Goal: Task Accomplishment & Management: Complete application form

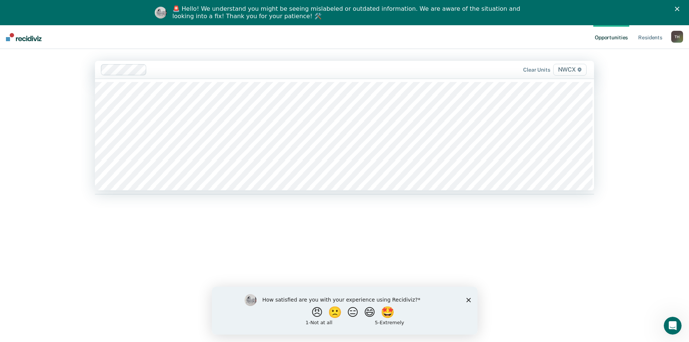
click at [573, 70] on span "NWCX" at bounding box center [569, 70] width 33 height 12
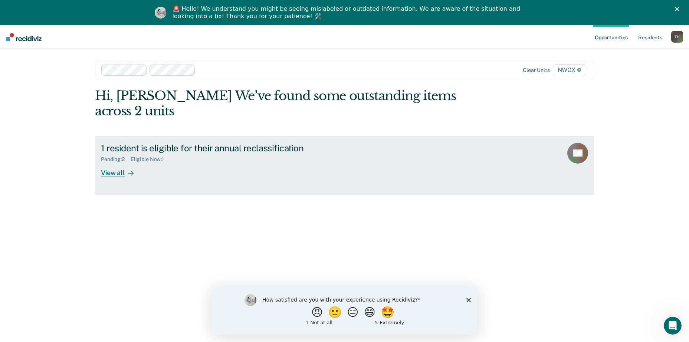
click at [116, 162] on div "View all" at bounding box center [122, 169] width 42 height 14
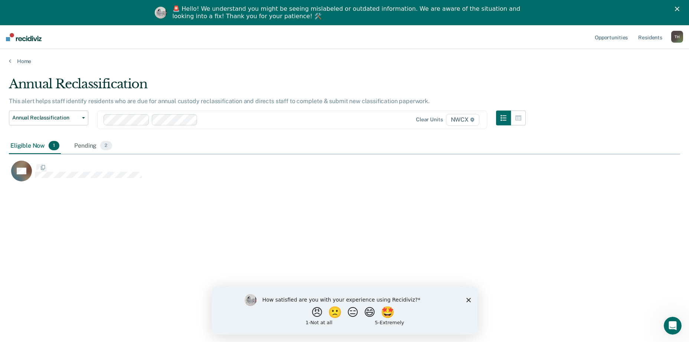
scroll to position [230, 665]
click at [88, 145] on div "Pending 2" at bounding box center [93, 146] width 40 height 16
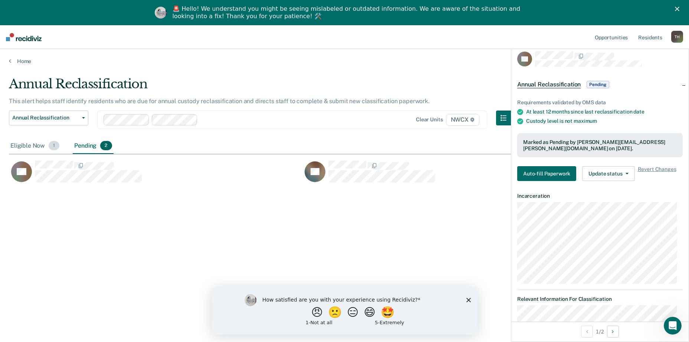
click at [27, 146] on div "Eligible Now 1" at bounding box center [35, 146] width 52 height 16
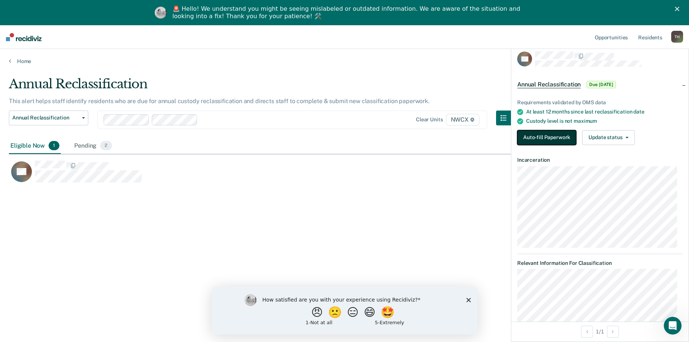
click at [551, 136] on button "Auto-fill Paperwork" at bounding box center [546, 137] width 59 height 15
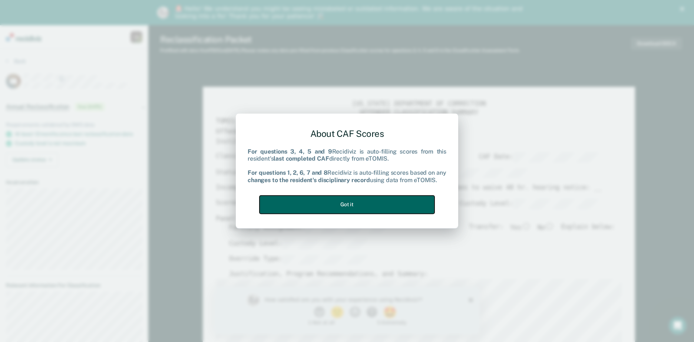
type textarea "x"
click at [369, 203] on button "Got it" at bounding box center [347, 204] width 175 height 18
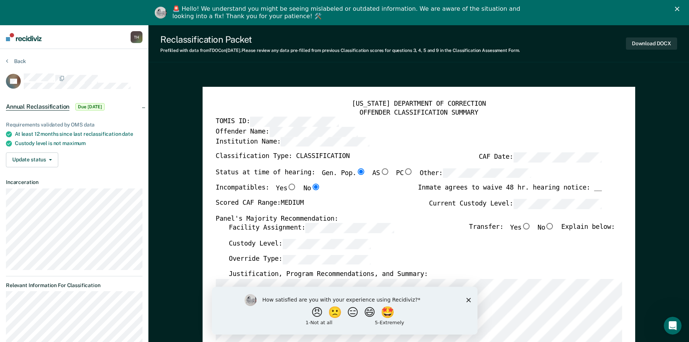
click at [679, 11] on icon "Close" at bounding box center [677, 9] width 4 height 4
